Goal: Task Accomplishment & Management: Manage account settings

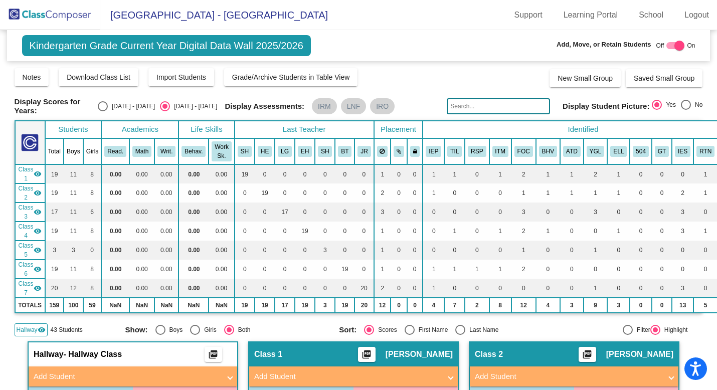
click at [43, 14] on img at bounding box center [50, 15] width 100 height 30
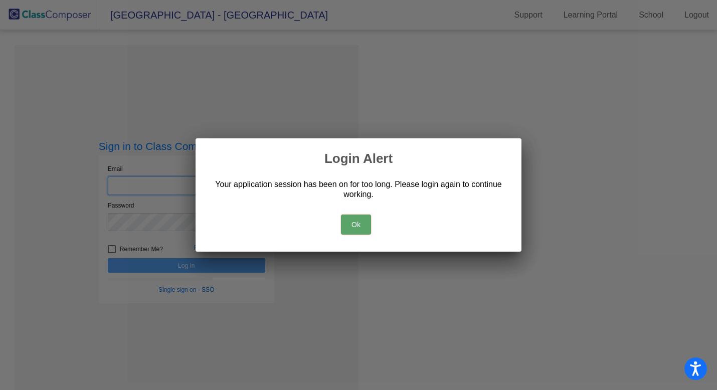
type input "[EMAIL_ADDRESS][DOMAIN_NAME]"
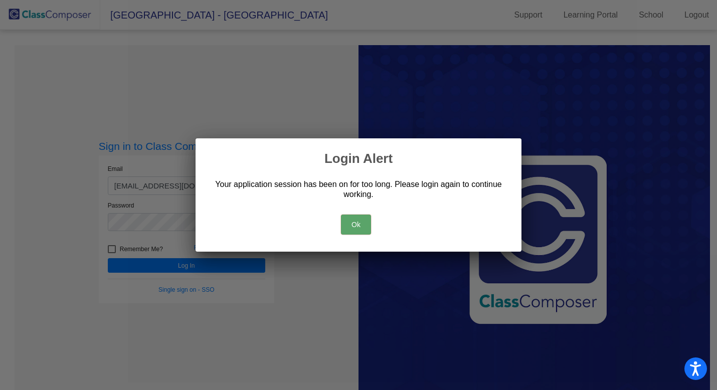
click at [367, 219] on button "Ok" at bounding box center [356, 225] width 30 height 20
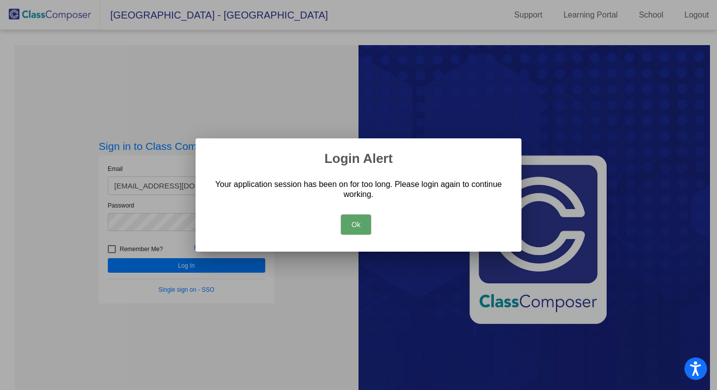
click at [356, 227] on button "Ok" at bounding box center [356, 225] width 30 height 20
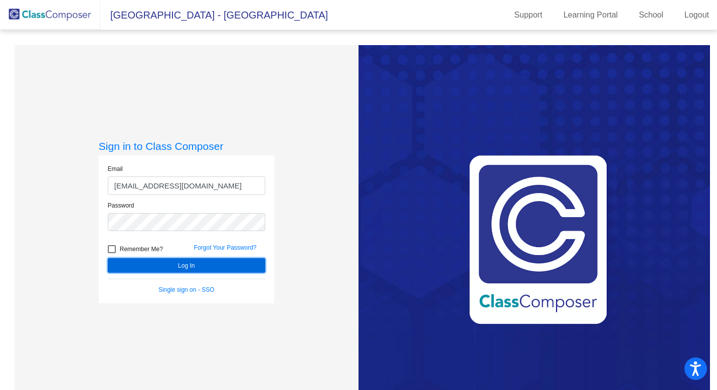
click at [244, 268] on button "Log In" at bounding box center [187, 265] width 158 height 15
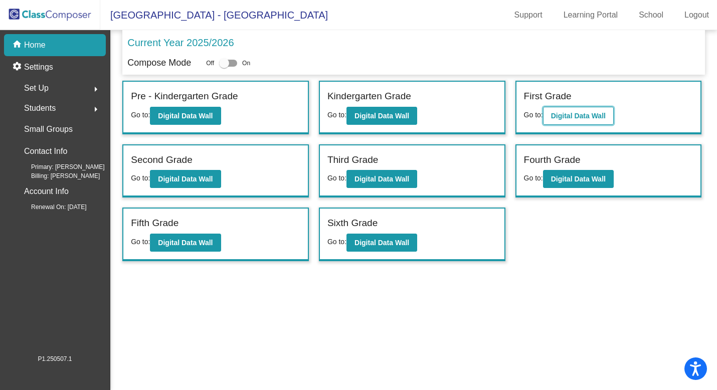
click at [581, 117] on b "Digital Data Wall" at bounding box center [578, 116] width 55 height 8
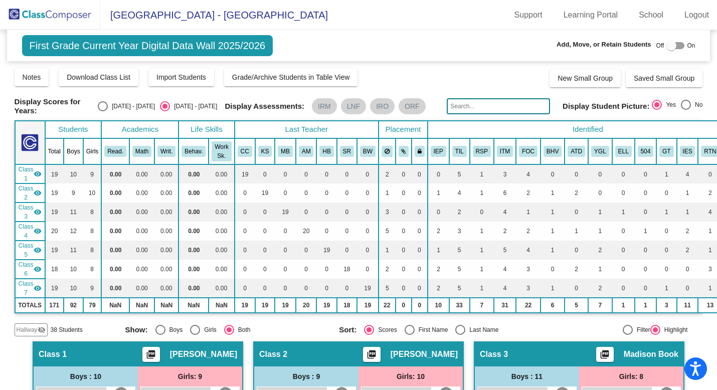
click at [669, 42] on div at bounding box center [672, 46] width 10 height 10
checkbox input "true"
